Goal: Task Accomplishment & Management: Complete application form

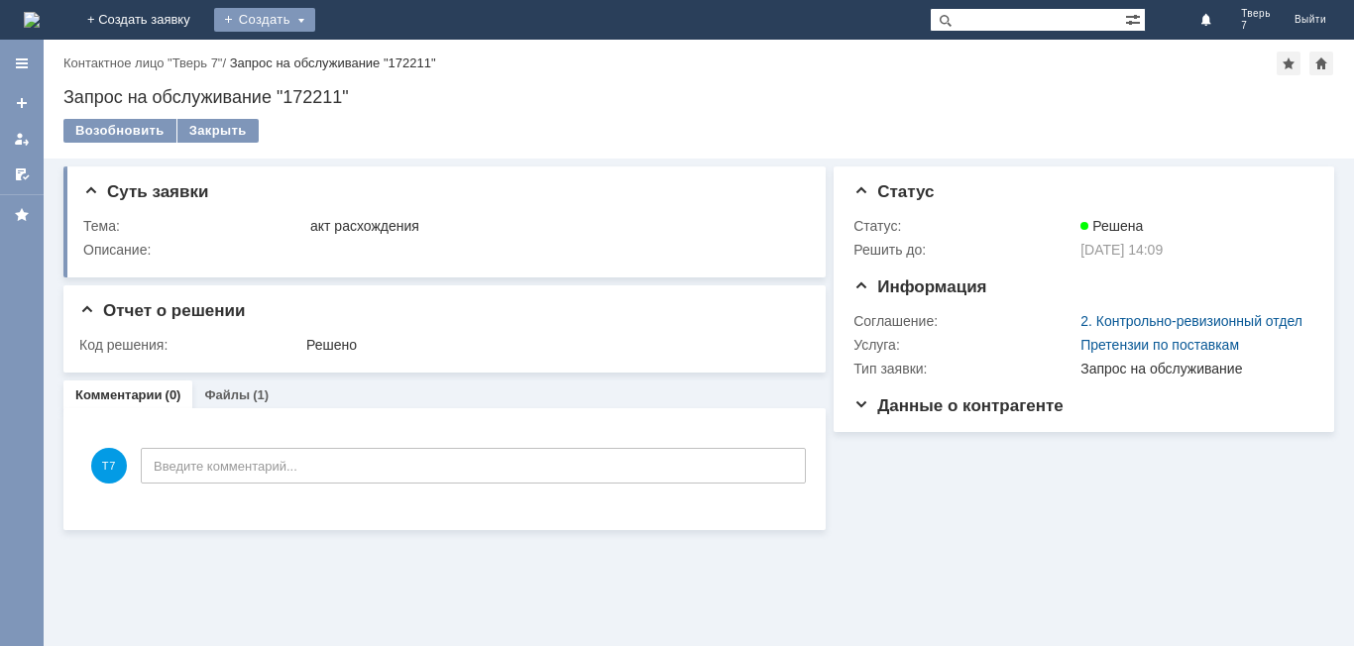
click at [315, 20] on div "Создать" at bounding box center [264, 20] width 101 height 24
click at [369, 56] on link "Заявка" at bounding box center [293, 60] width 151 height 24
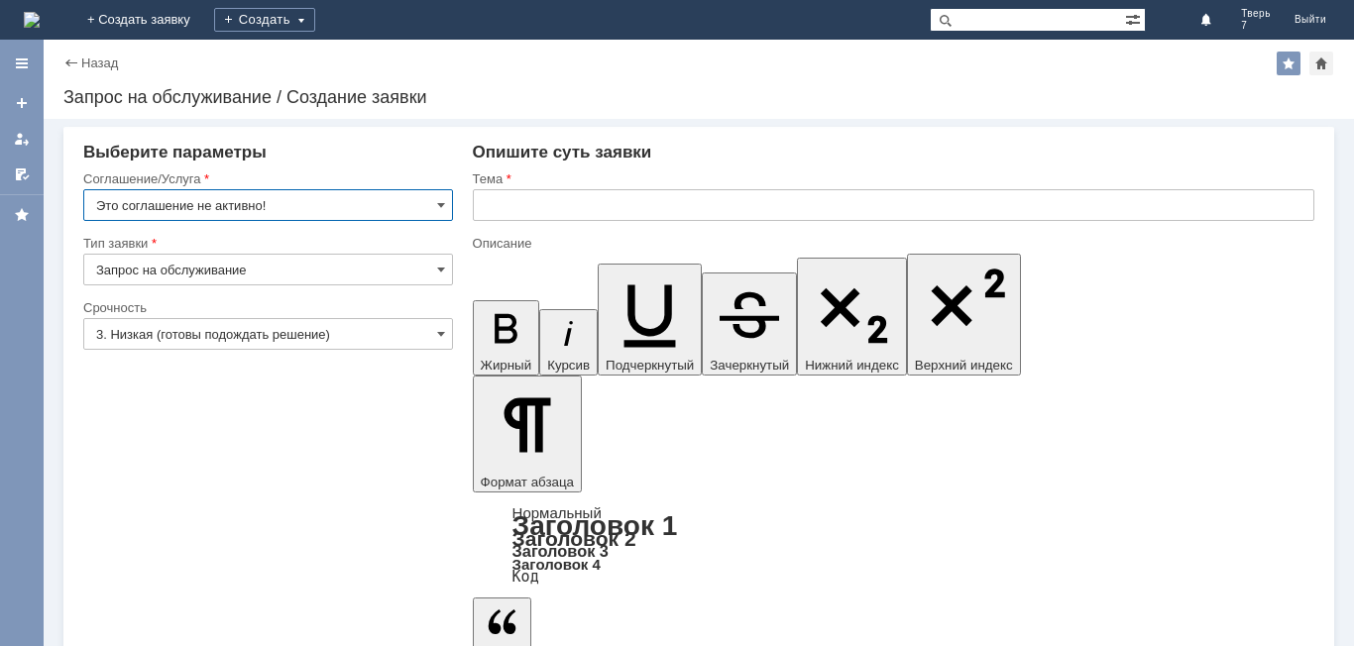
click at [314, 203] on input "Это соглашение не активно!" at bounding box center [268, 205] width 370 height 32
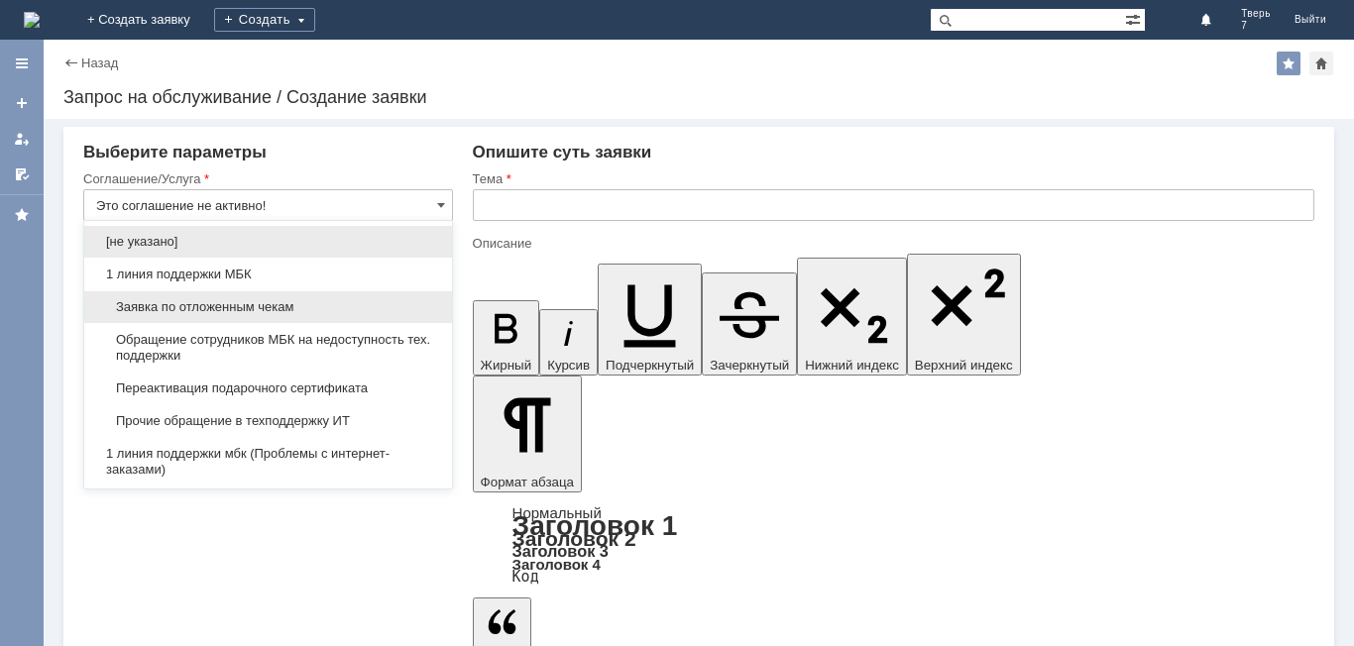
click at [236, 302] on span "Заявка по отложенным чекам" at bounding box center [268, 307] width 344 height 16
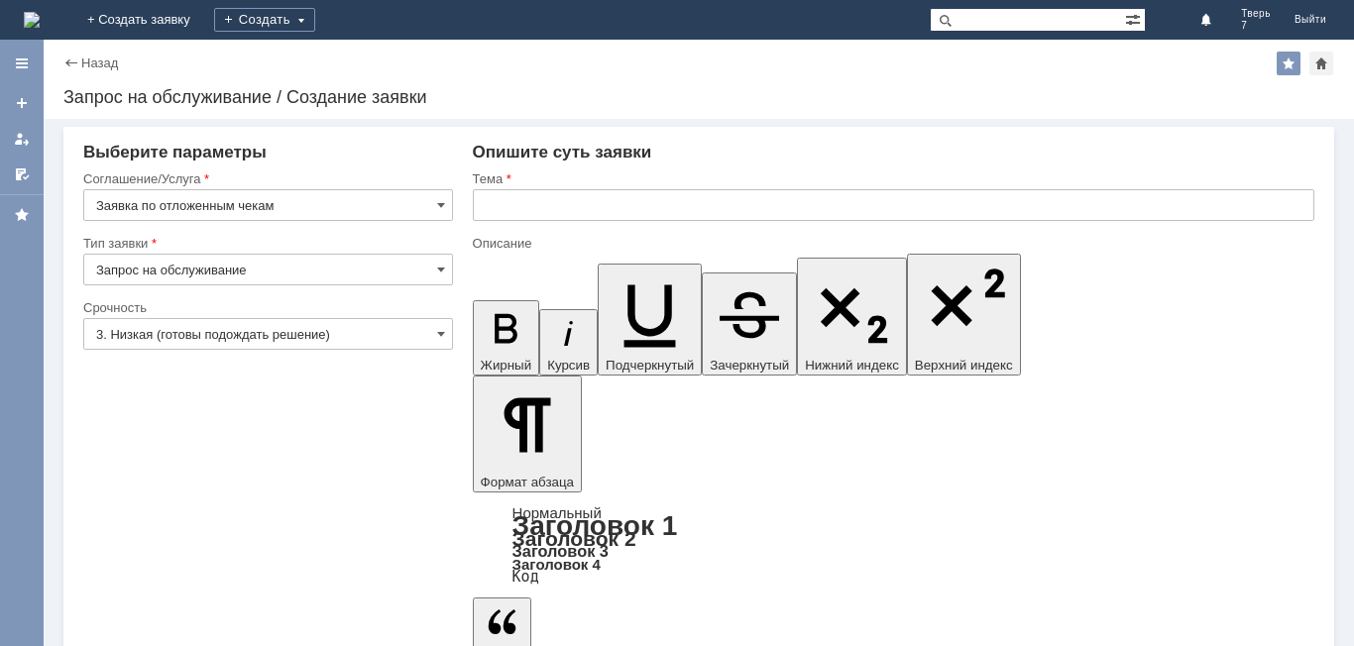
type input "Заявка по отложенным чекам"
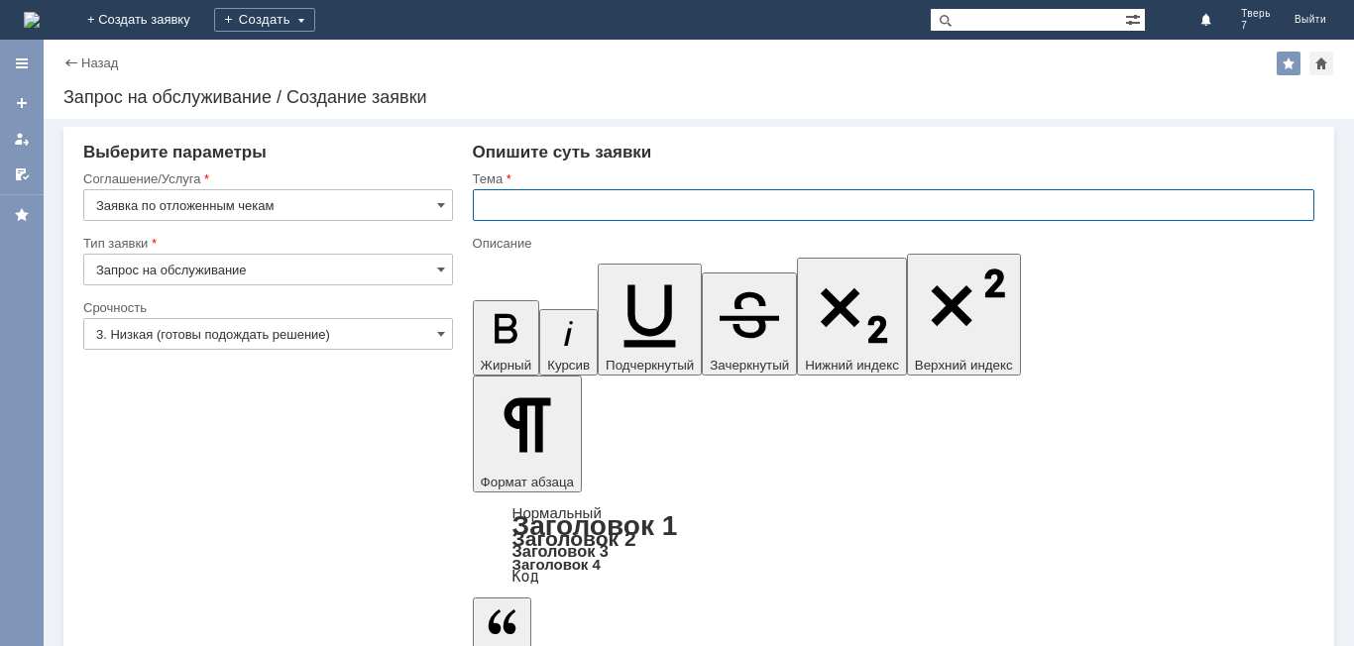
click at [492, 210] on input "text" at bounding box center [893, 205] width 841 height 32
type input "оч.удалить"
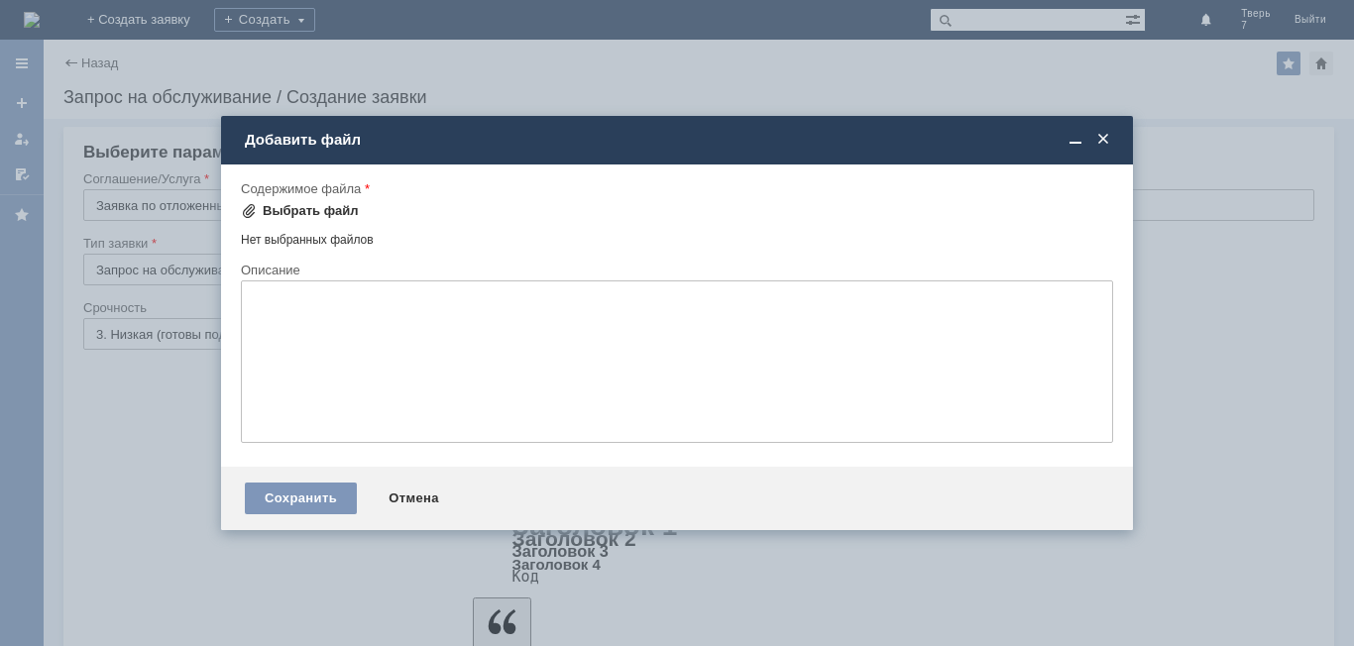
click at [299, 209] on div "Выбрать файл" at bounding box center [311, 211] width 96 height 16
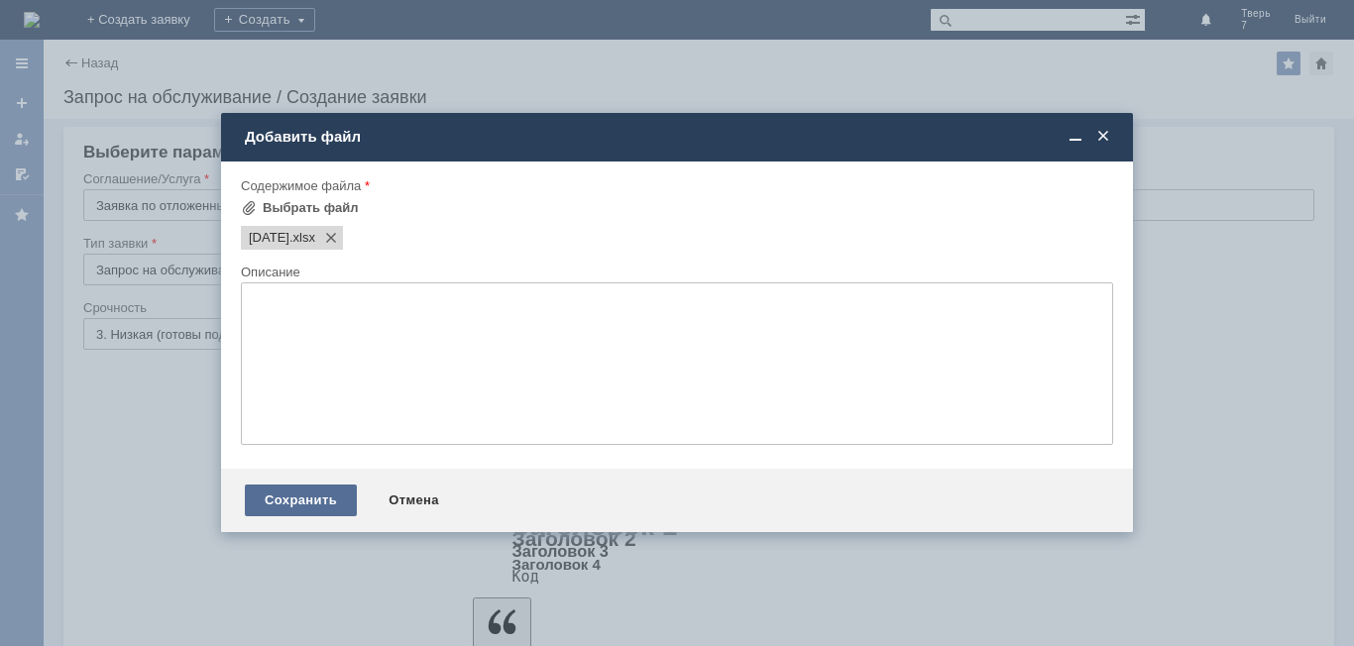
click at [322, 504] on div "Сохранить" at bounding box center [301, 501] width 112 height 32
